Goal: Use online tool/utility: Utilize a website feature to perform a specific function

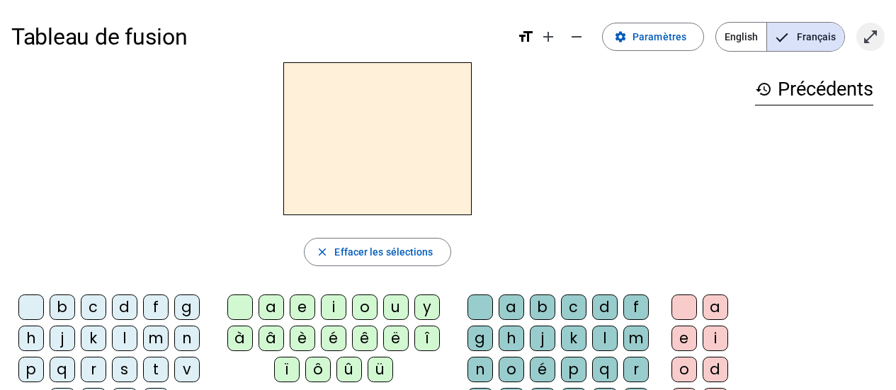
click at [872, 36] on mat-icon "open_in_full" at bounding box center [870, 36] width 17 height 17
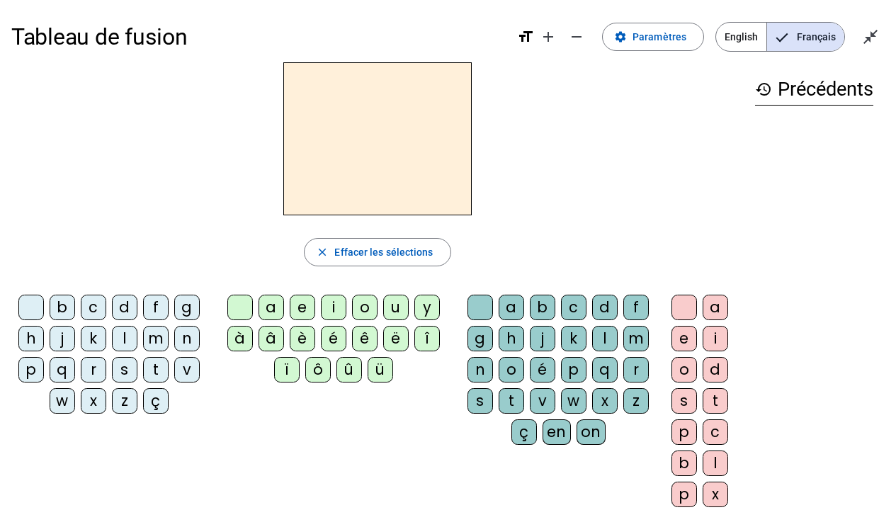
click at [332, 339] on div "é" at bounding box center [334, 339] width 26 height 26
click at [126, 341] on div "l" at bounding box center [125, 339] width 26 height 26
click at [151, 338] on div "m" at bounding box center [156, 339] width 26 height 26
click at [94, 366] on div "r" at bounding box center [94, 370] width 26 height 26
click at [123, 390] on div "z" at bounding box center [125, 401] width 26 height 26
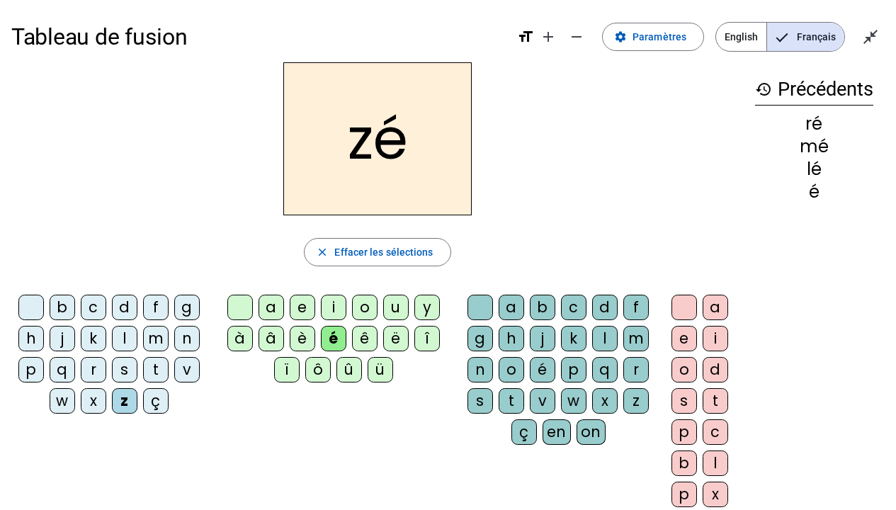
click at [335, 310] on div "i" at bounding box center [334, 308] width 26 height 26
click at [363, 309] on div "o" at bounding box center [365, 308] width 26 height 26
click at [392, 306] on div "u" at bounding box center [396, 308] width 26 height 26
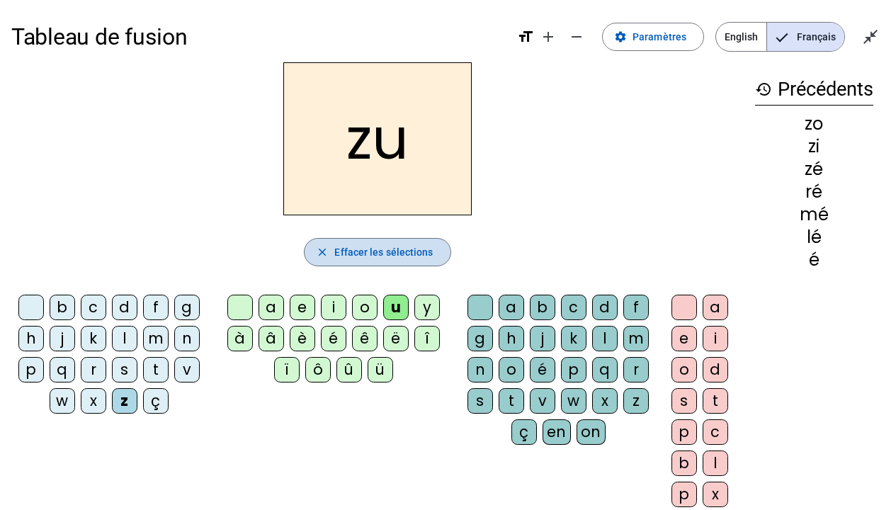
click at [327, 256] on mat-icon "close" at bounding box center [322, 252] width 13 height 13
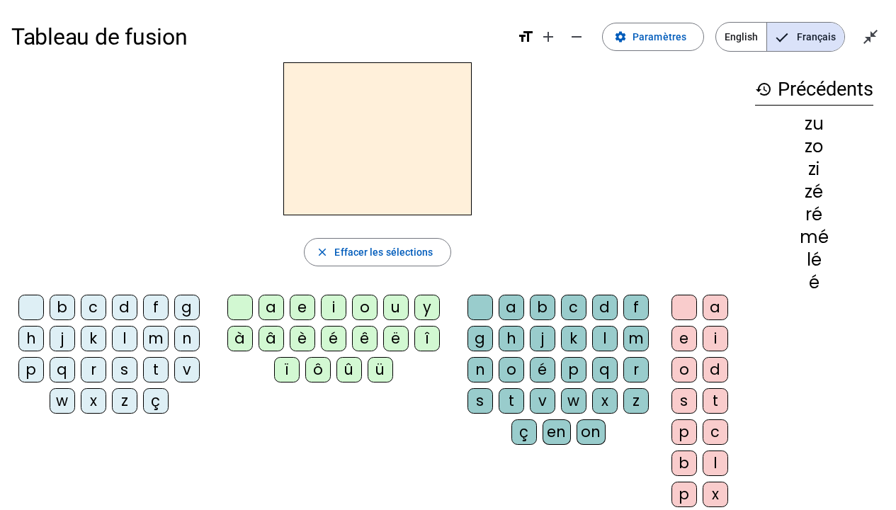
click at [332, 339] on div "é" at bounding box center [334, 339] width 26 height 26
click at [567, 303] on div "c" at bounding box center [574, 308] width 26 height 26
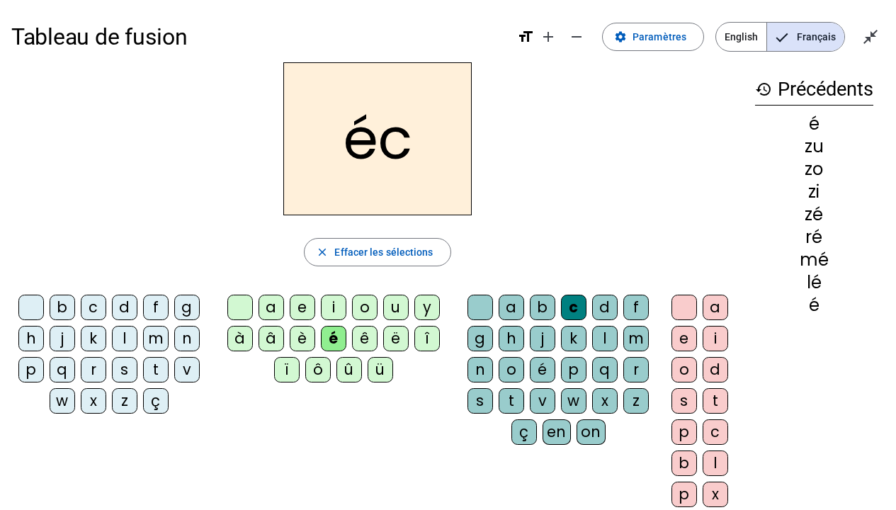
click at [356, 302] on div "o" at bounding box center [365, 308] width 26 height 26
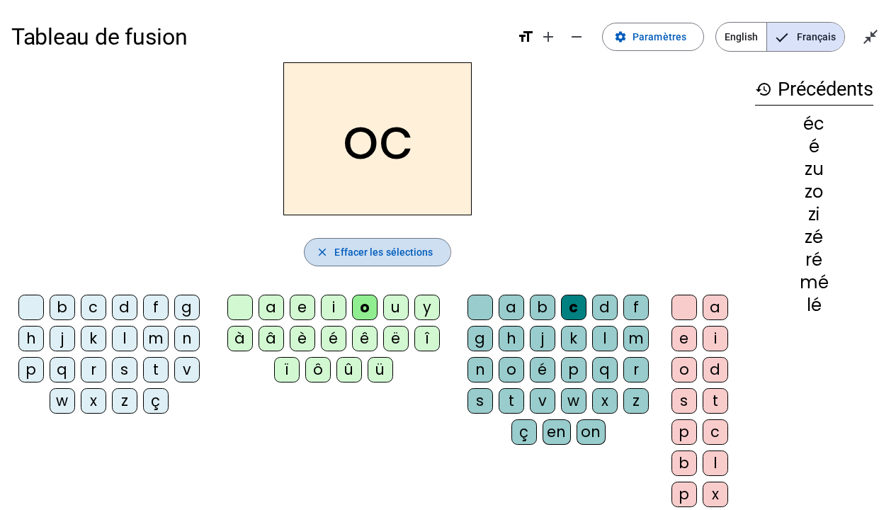
click at [322, 252] on mat-icon "close" at bounding box center [322, 252] width 13 height 13
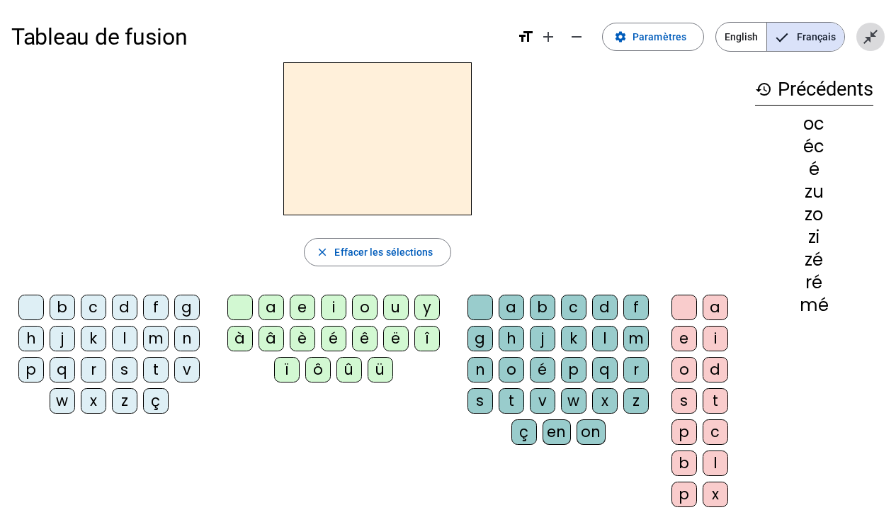
click at [868, 36] on mat-icon "close_fullscreen" at bounding box center [870, 36] width 17 height 17
